Goal: Information Seeking & Learning: Understand process/instructions

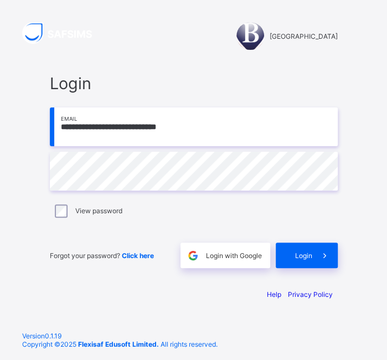
type input "**********"
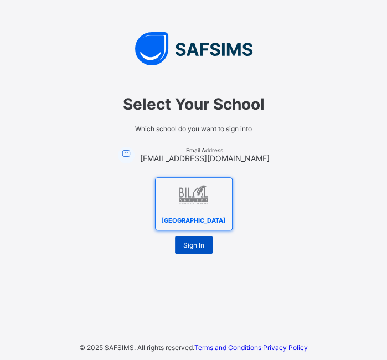
click at [196, 249] on div "Sign In" at bounding box center [194, 245] width 38 height 18
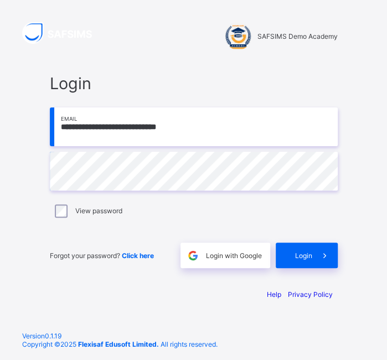
click at [116, 208] on label "View password" at bounding box center [98, 210] width 47 height 8
click at [287, 242] on div "Login" at bounding box center [307, 254] width 62 height 25
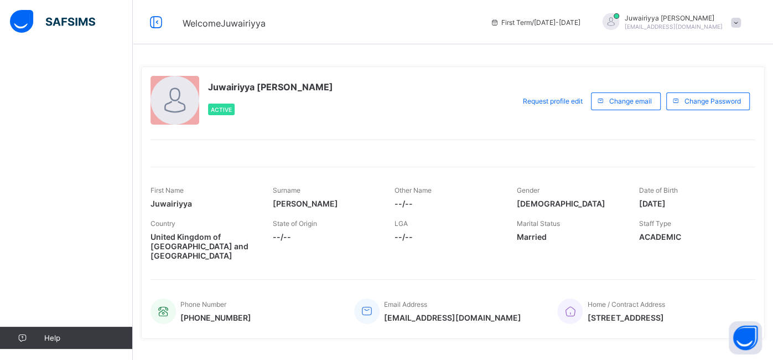
click at [386, 24] on span "[EMAIL_ADDRESS][DOMAIN_NAME]" at bounding box center [674, 26] width 98 height 7
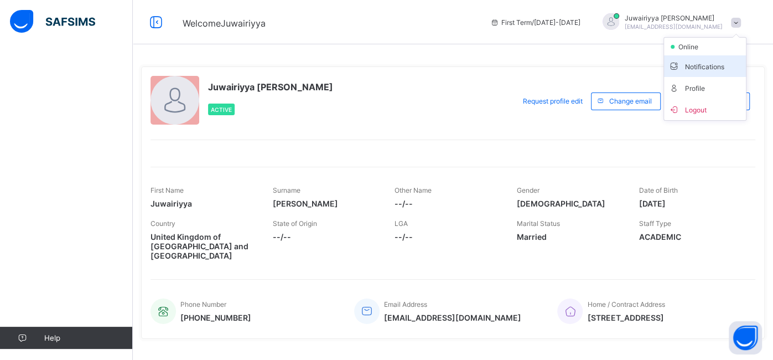
click at [386, 64] on span "Notifications" at bounding box center [705, 66] width 73 height 13
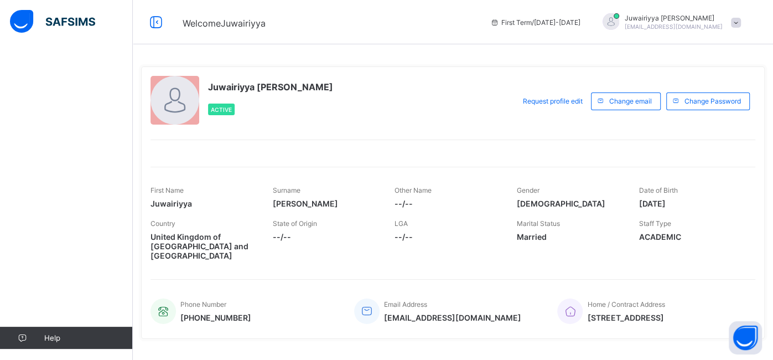
click at [386, 30] on div "Juwairiyya [PERSON_NAME] [EMAIL_ADDRESS][DOMAIN_NAME]" at bounding box center [669, 22] width 155 height 18
click at [386, 86] on span "Profile" at bounding box center [705, 87] width 73 height 13
click at [154, 17] on icon at bounding box center [156, 22] width 19 height 16
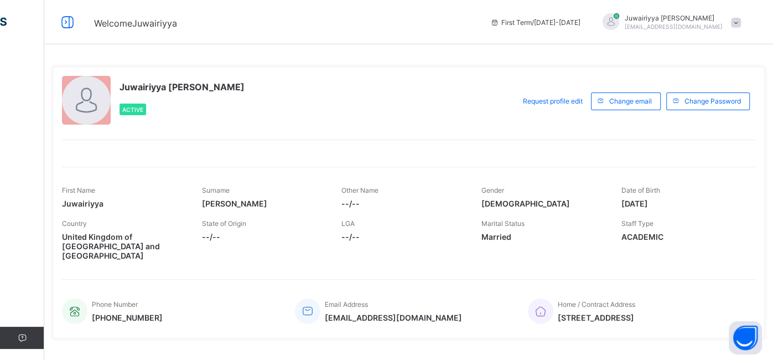
click at [65, 32] on div "Welcome Juwairiyya First Term / [DATE]-[DATE] Juwairiyya [PERSON_NAME] [EMAIL_A…" at bounding box center [386, 22] width 773 height 44
click at [65, 28] on icon at bounding box center [67, 22] width 19 height 16
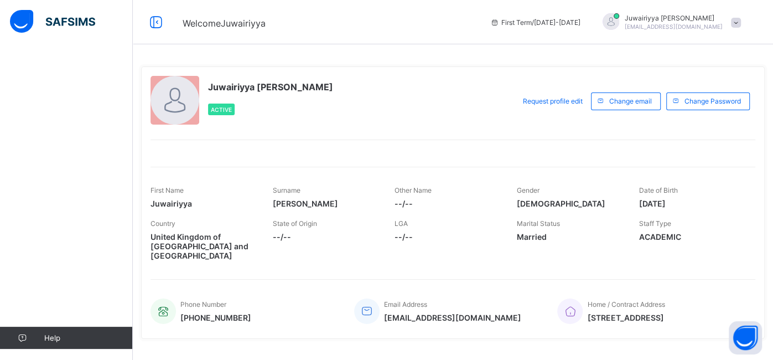
click at [1, 22] on div at bounding box center [65, 22] width 133 height 44
click at [82, 23] on img at bounding box center [52, 21] width 85 height 23
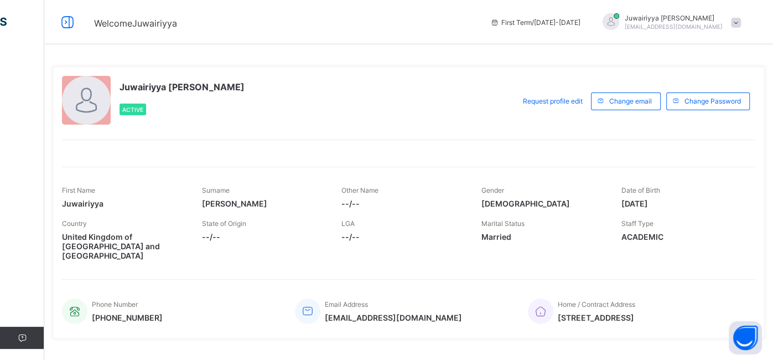
click at [82, 23] on div at bounding box center [67, 22] width 35 height 18
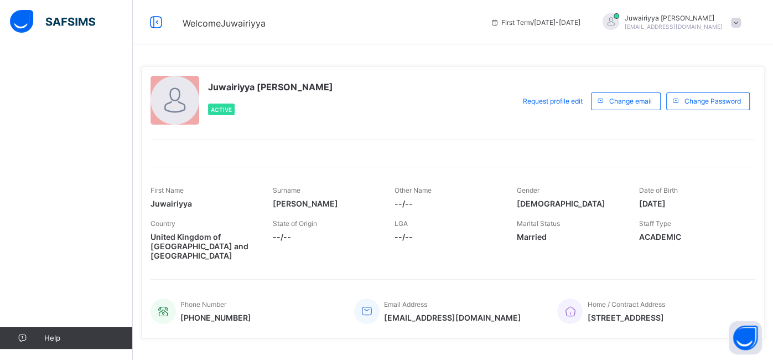
click at [44, 339] on span "Help" at bounding box center [88, 337] width 88 height 9
click at [48, 337] on span "Help" at bounding box center [88, 337] width 88 height 9
click at [386, 327] on button "Open asap" at bounding box center [745, 337] width 33 height 33
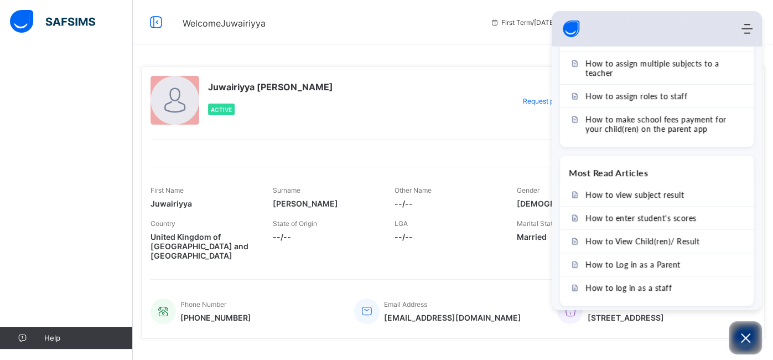
scroll to position [199, 0]
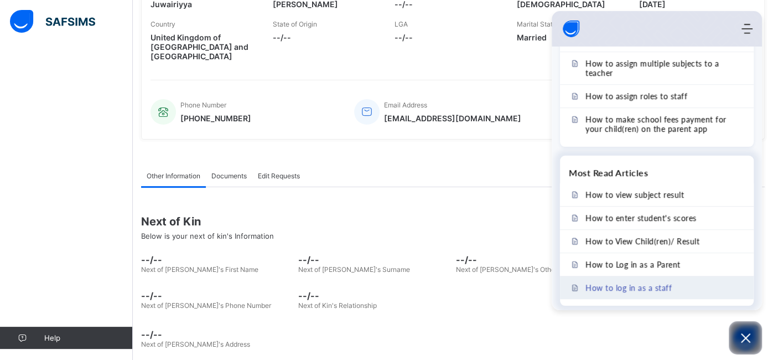
click at [386, 276] on link "How to log in as a staff" at bounding box center [657, 287] width 194 height 23
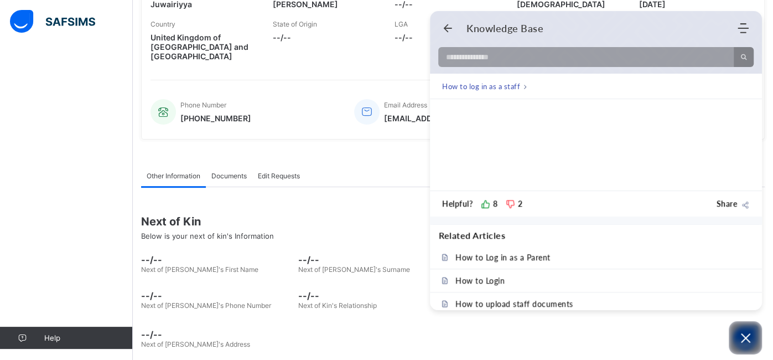
scroll to position [659, 0]
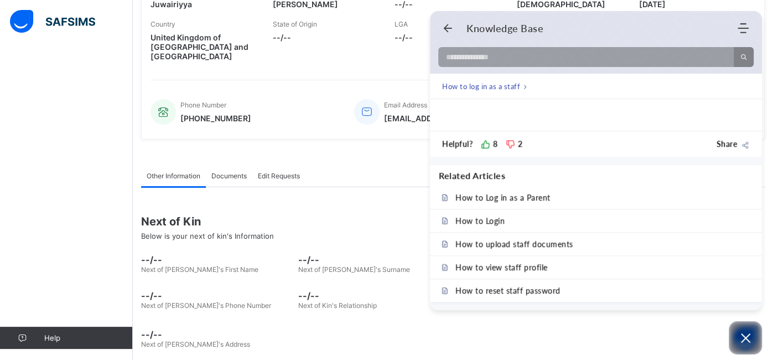
click at [386, 206] on div "Next of Kin Below is your next of kin's Information" at bounding box center [453, 227] width 624 height 42
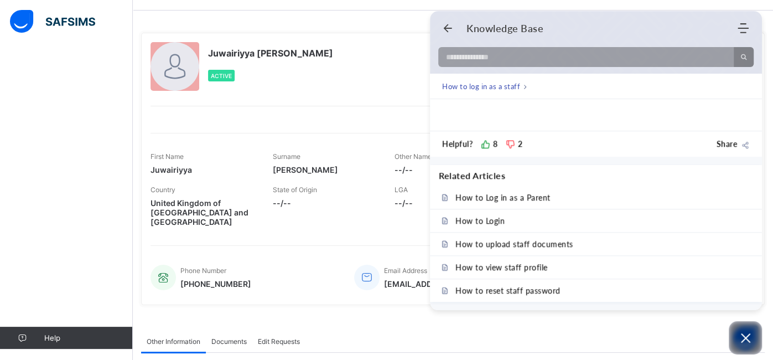
scroll to position [23, 0]
